Goal: Navigation & Orientation: Find specific page/section

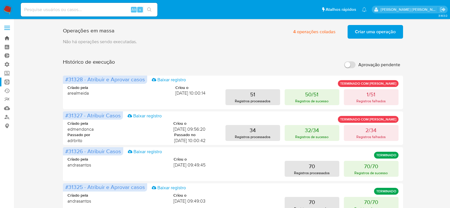
click at [6, 40] on link "Bandeja" at bounding box center [34, 38] width 68 height 9
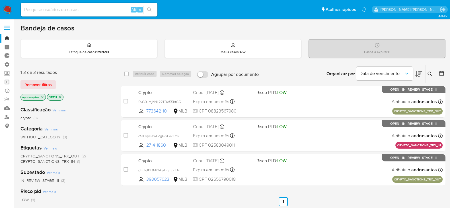
click at [6, 84] on link "Operações em massa" at bounding box center [34, 82] width 68 height 9
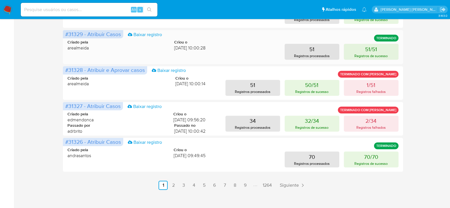
scroll to position [301, 0]
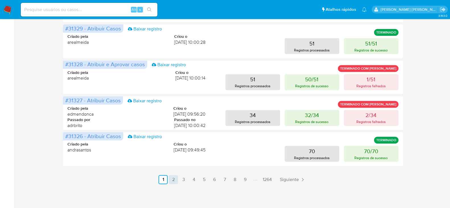
click at [173, 180] on link "2" at bounding box center [173, 179] width 9 height 9
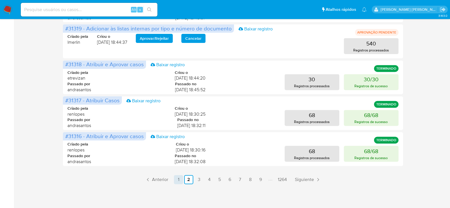
click at [177, 180] on link "1" at bounding box center [178, 179] width 9 height 9
